Goal: Find specific page/section: Find specific page/section

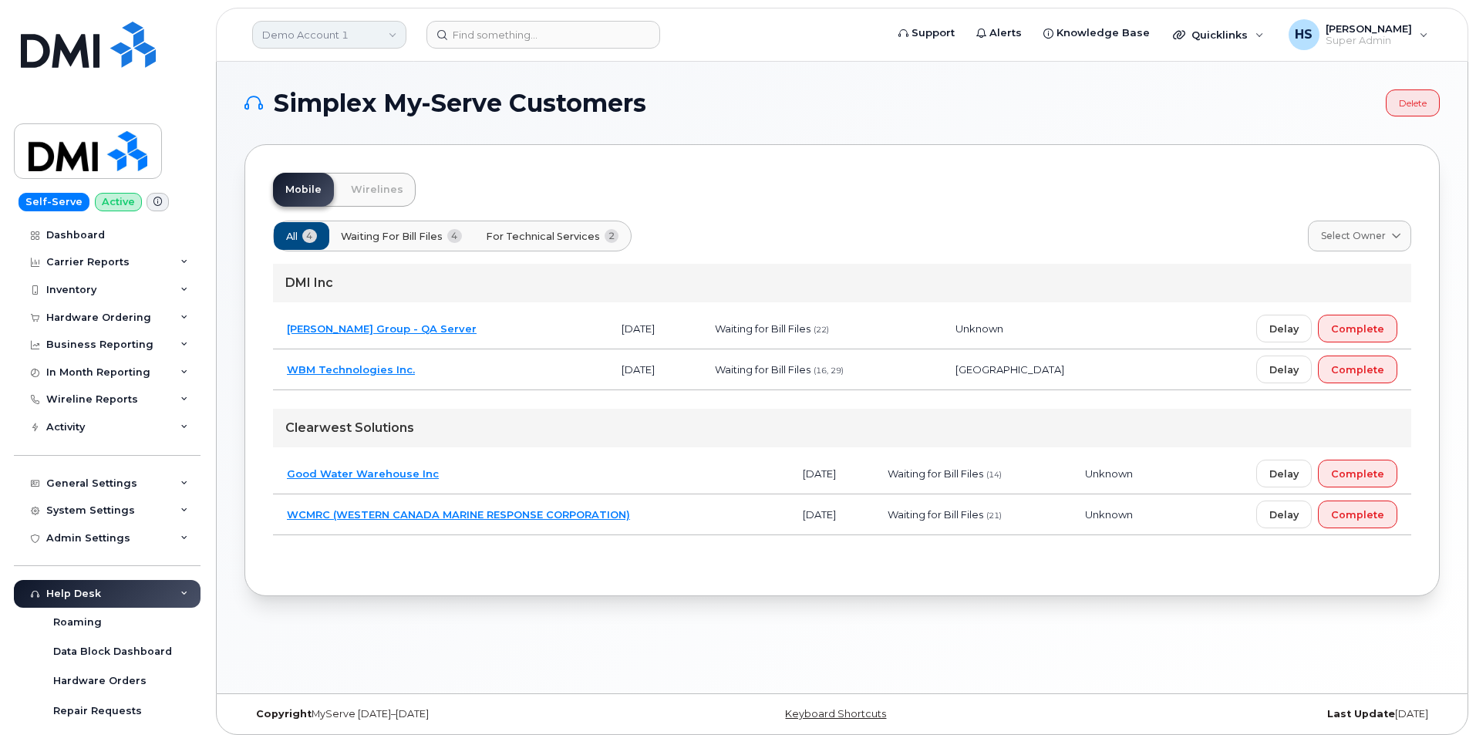
click at [345, 29] on link "Demo Account 1" at bounding box center [329, 35] width 154 height 28
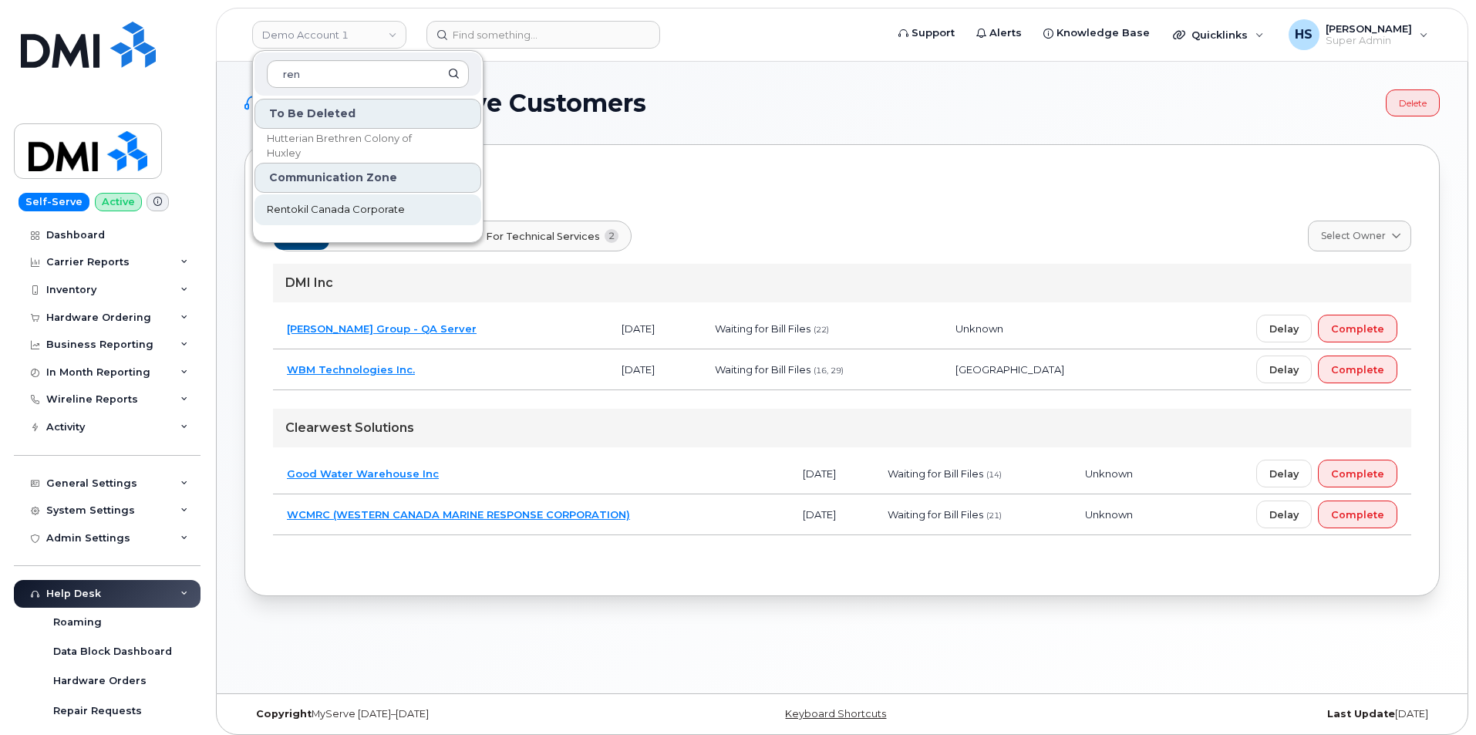
type input "ren"
click at [354, 210] on span "Rentokil Canada Corporate" at bounding box center [336, 209] width 138 height 15
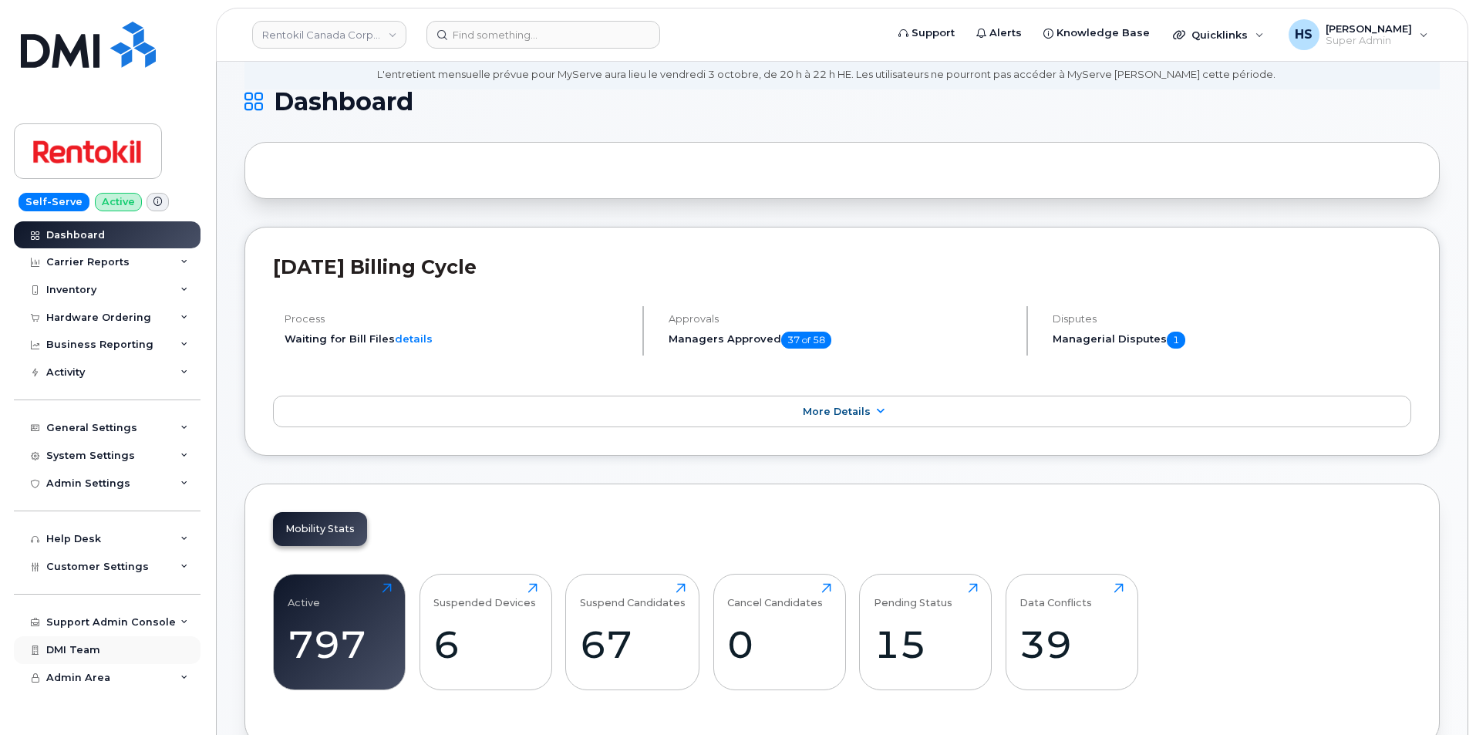
scroll to position [308, 0]
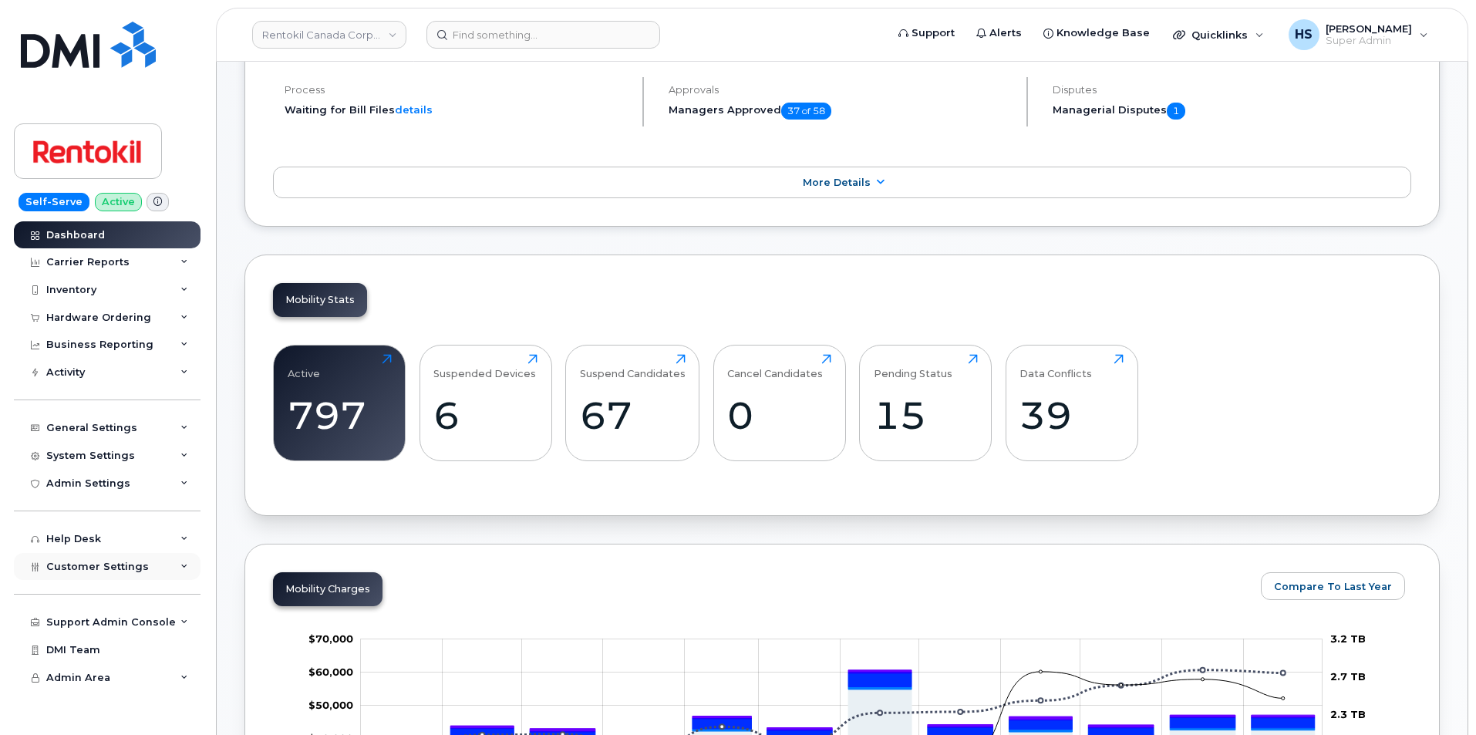
click at [106, 568] on span "Customer Settings" at bounding box center [97, 567] width 103 height 12
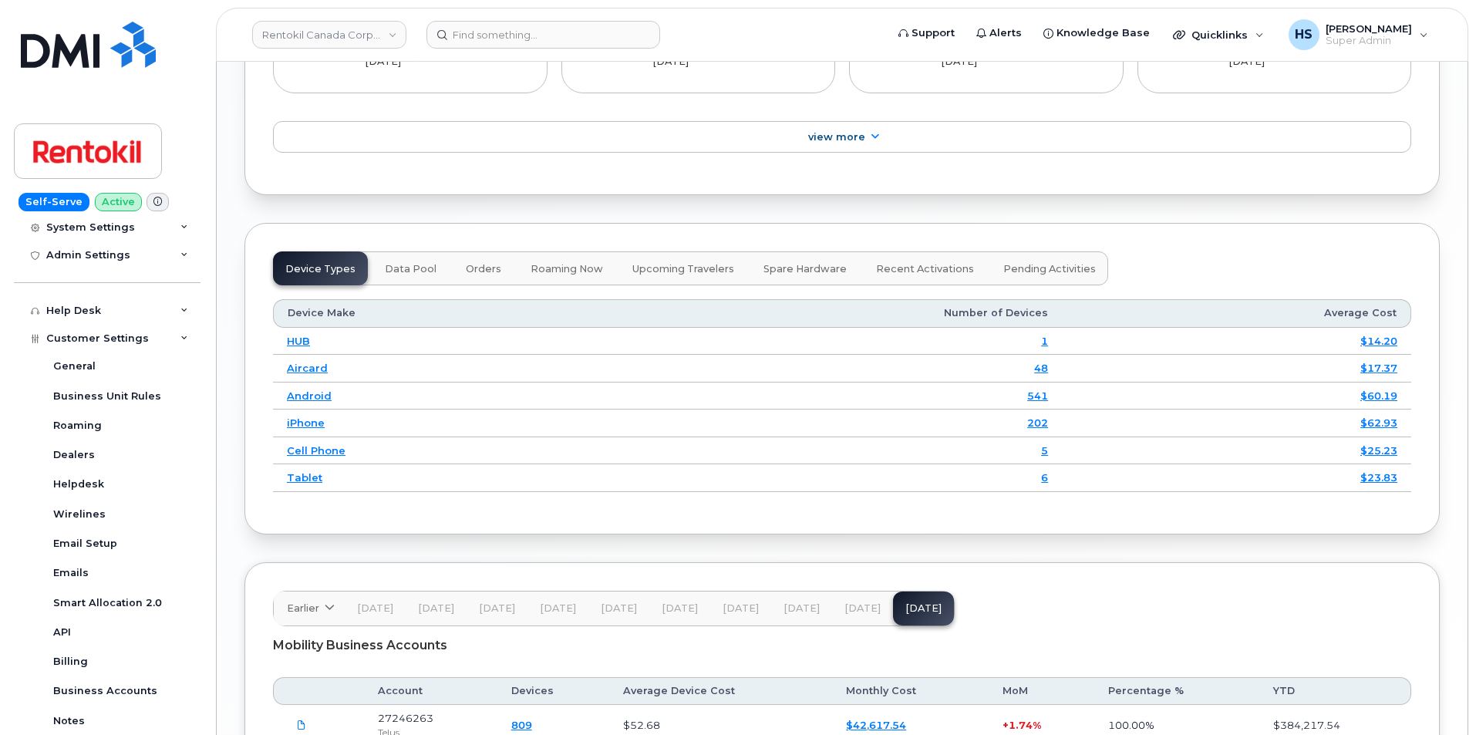
scroll to position [222, 0]
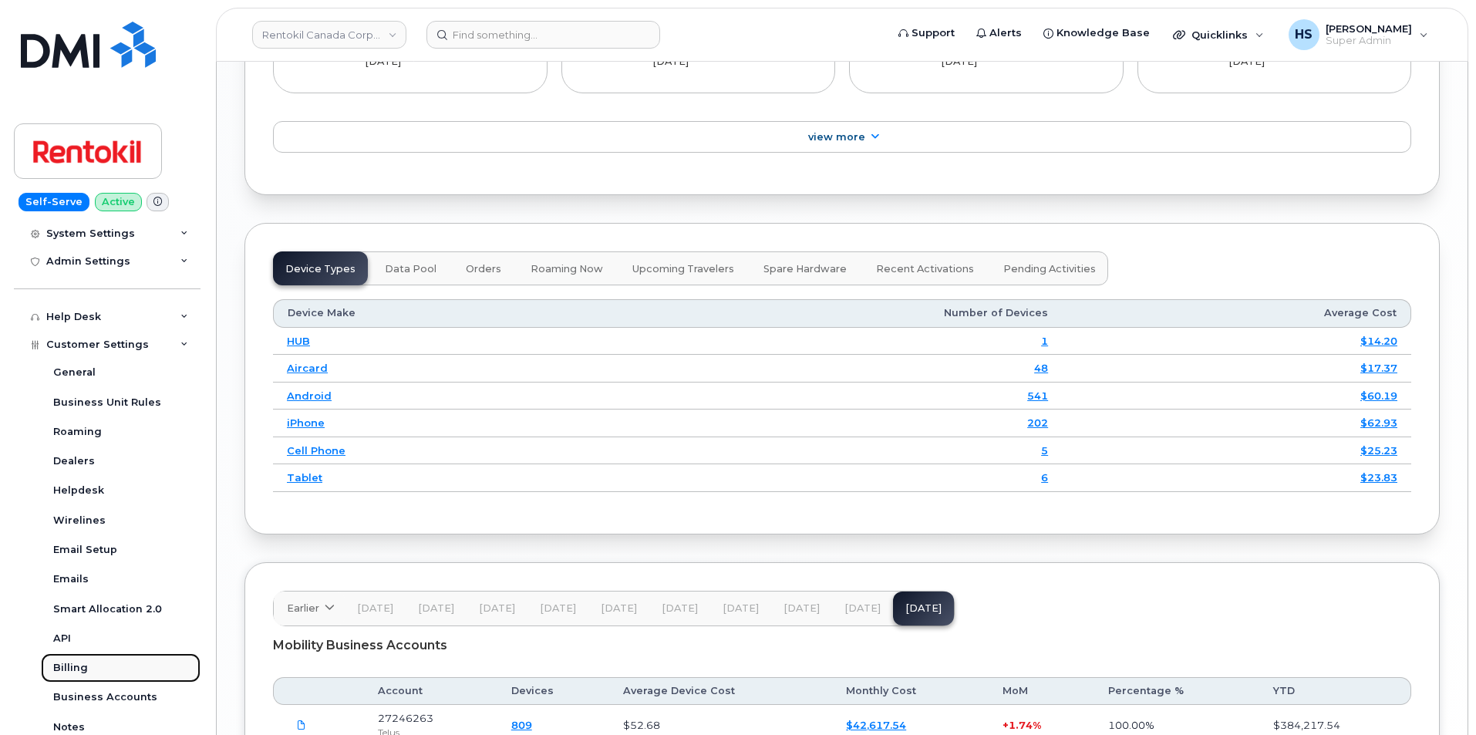
click at [77, 667] on div "Billing" at bounding box center [70, 668] width 35 height 14
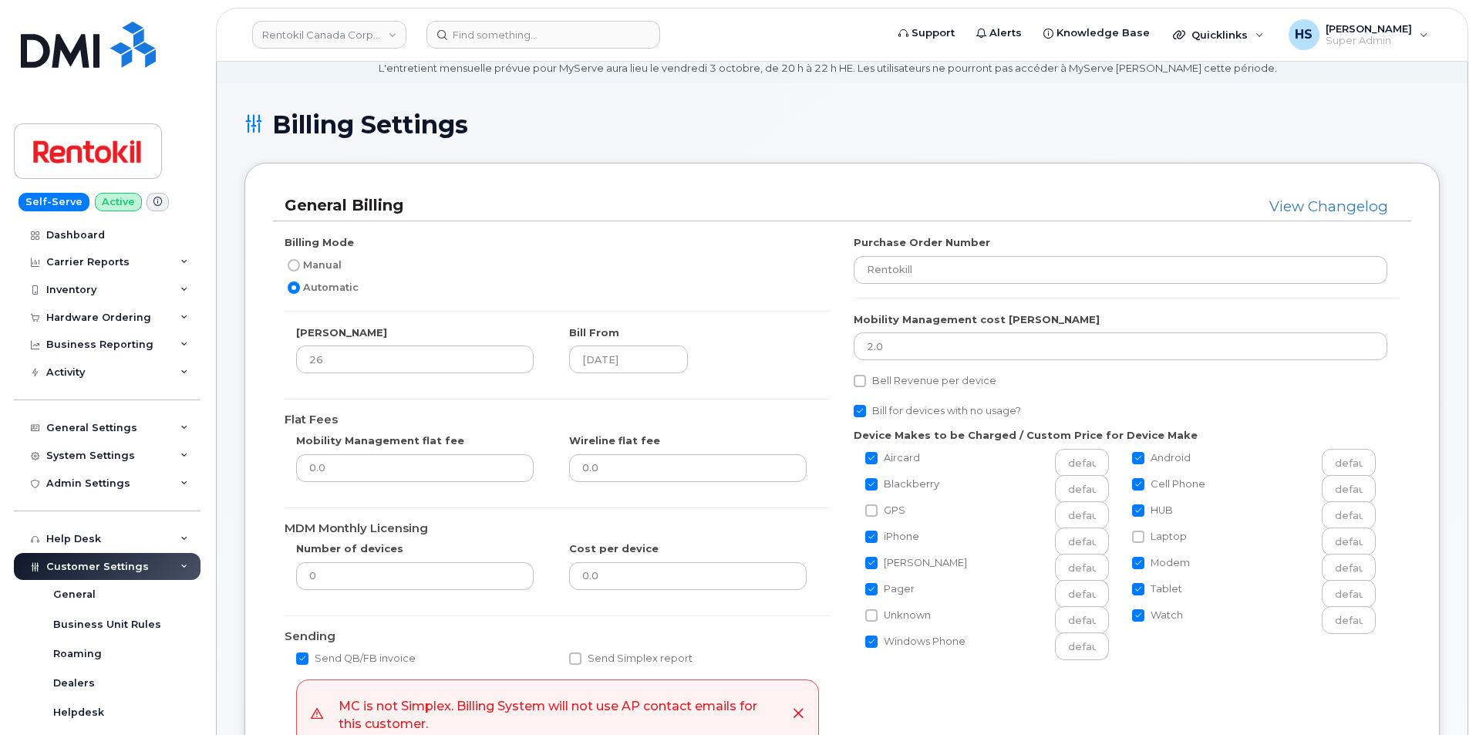
scroll to position [386, 0]
